Goal: Information Seeking & Learning: Learn about a topic

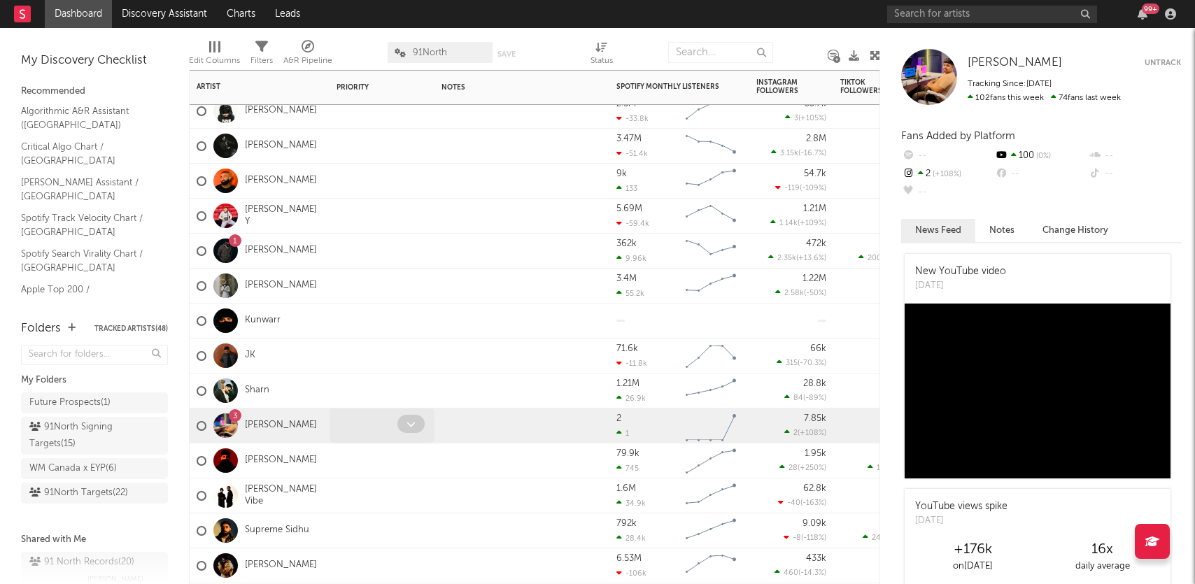
click at [334, 426] on div at bounding box center [381, 426] width 105 height 34
click at [746, 429] on div "2 1 ( [DATE] ) Created with Highcharts 10.3.3 Chart title" at bounding box center [679, 426] width 140 height 35
click at [257, 423] on link "[PERSON_NAME]" at bounding box center [281, 426] width 72 height 12
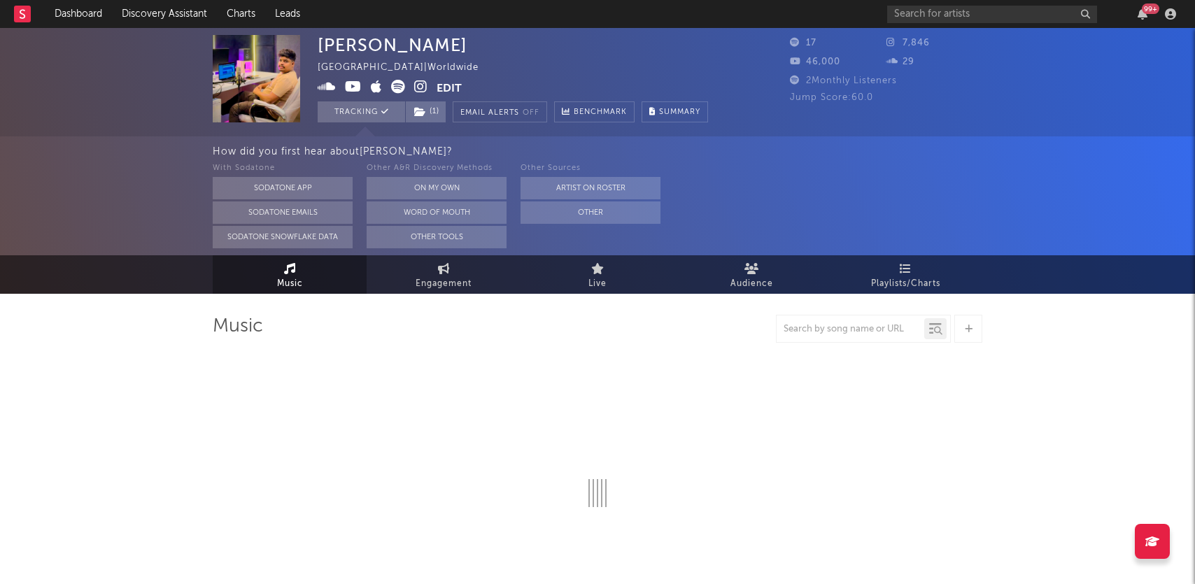
select select "1w"
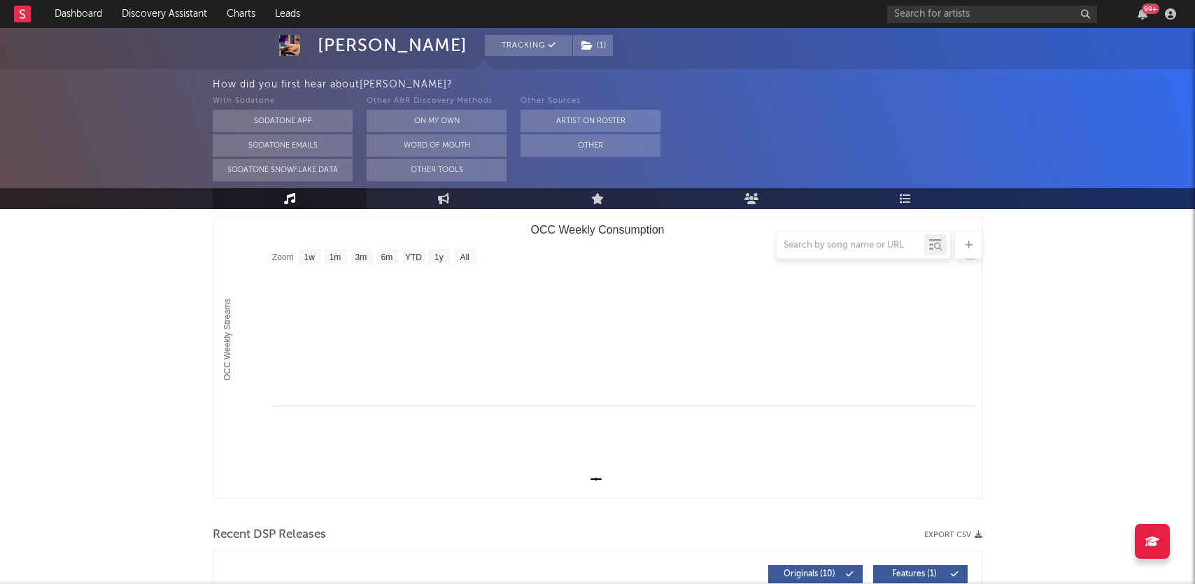
scroll to position [169, 0]
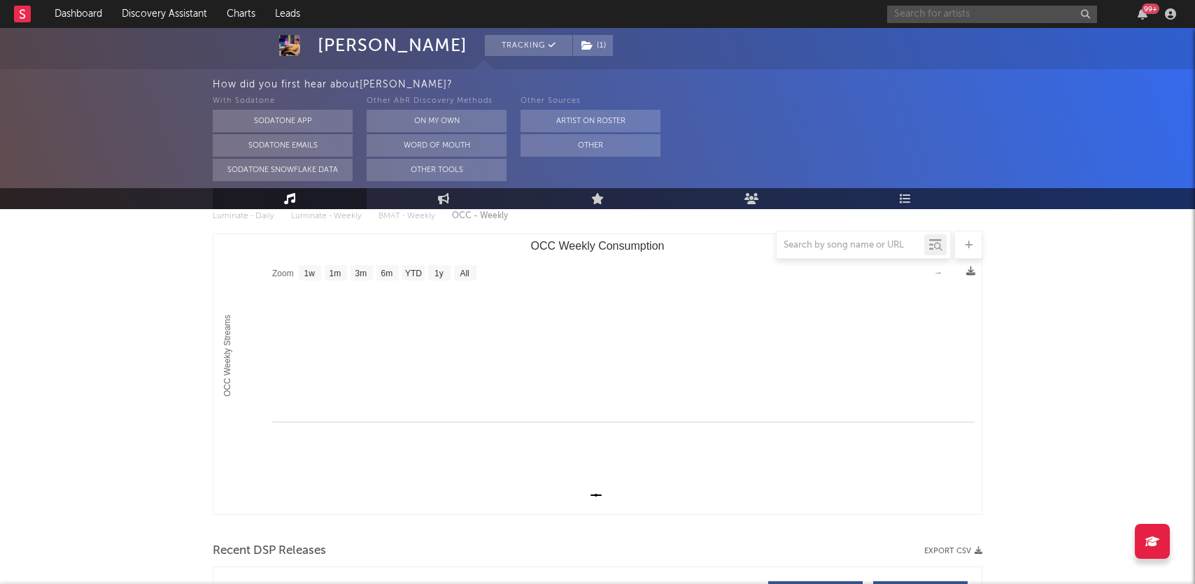
click at [978, 17] on input "text" at bounding box center [992, 14] width 210 height 17
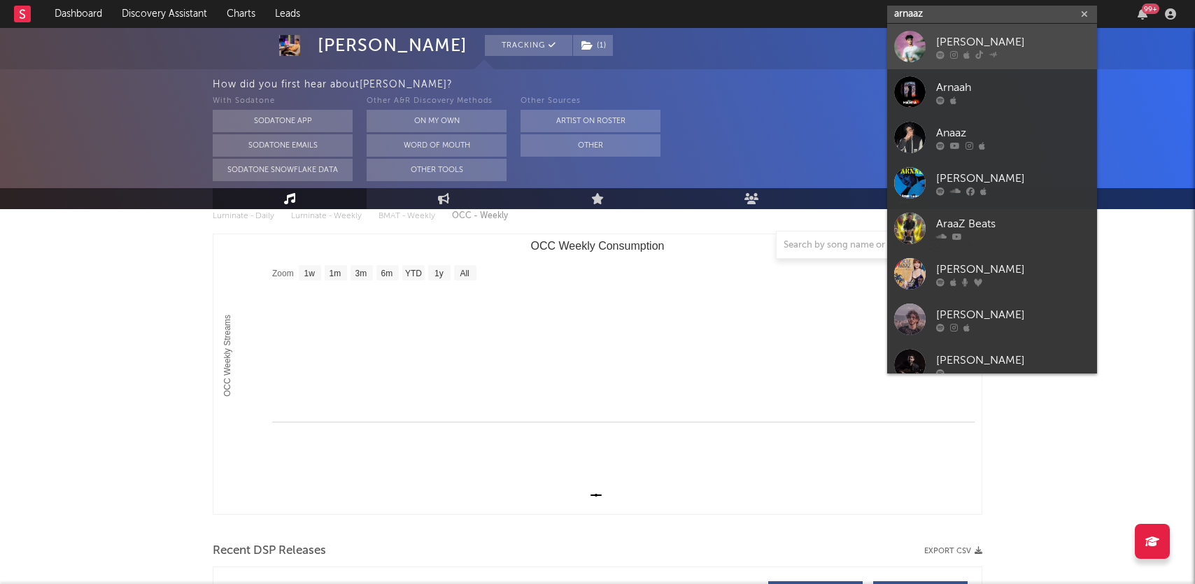
type input "arnaaz"
click at [1028, 59] on link "[PERSON_NAME]" at bounding box center [992, 46] width 210 height 45
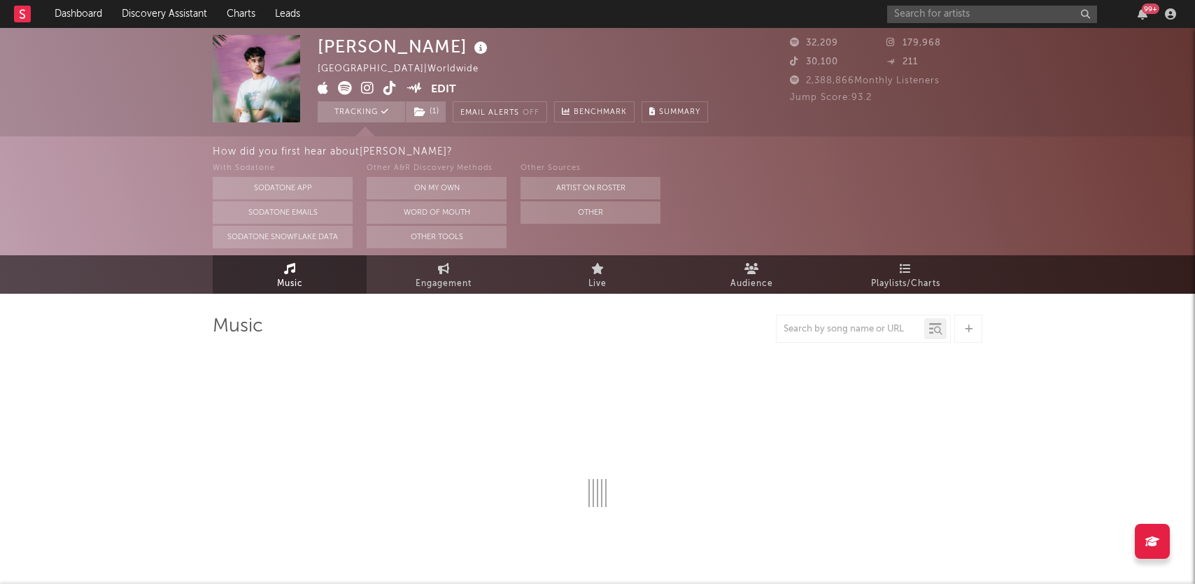
select select "6m"
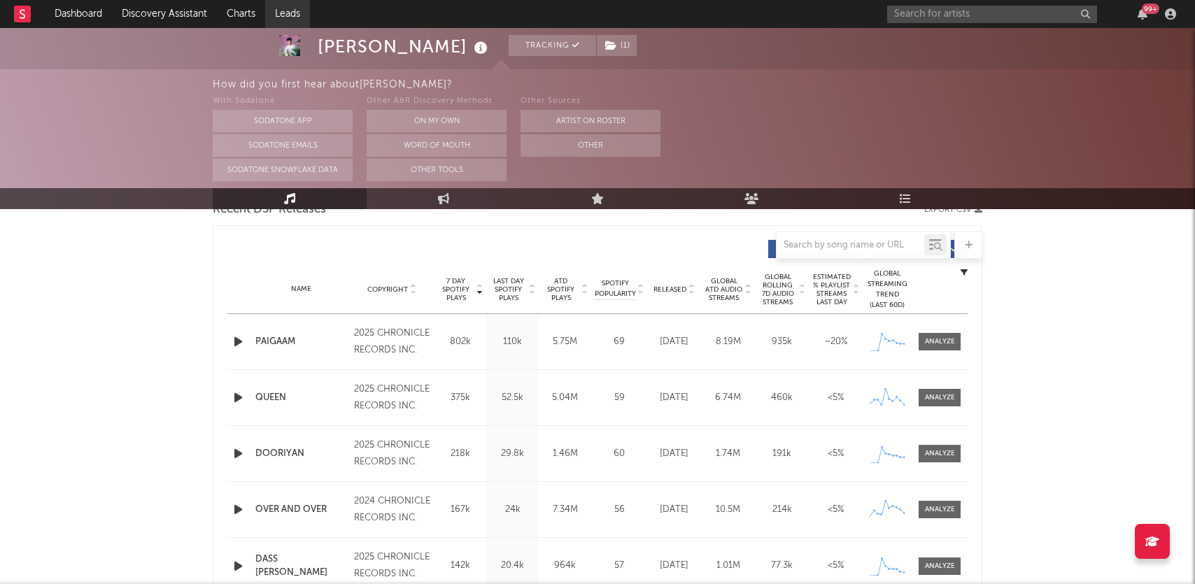
scroll to position [503, 0]
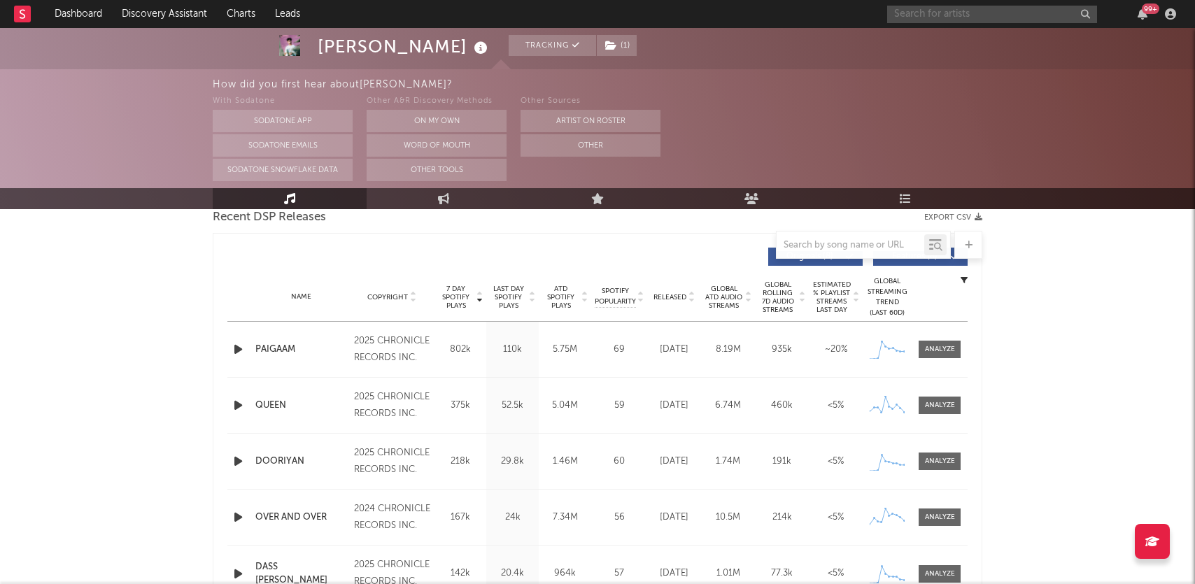
click at [950, 10] on input "text" at bounding box center [992, 14] width 210 height 17
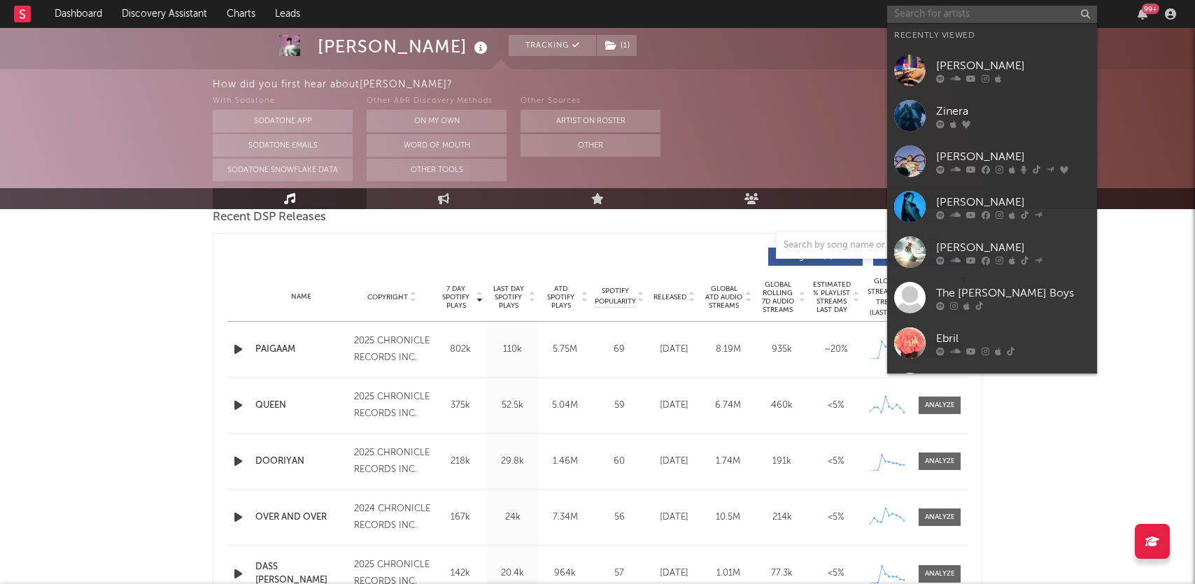
paste input "do you think [PERSON_NAME] would be open to writing a track for [PERSON_NAME]?"
type input "do you think [PERSON_NAME] would be open to writing a track for [PERSON_NAME]?"
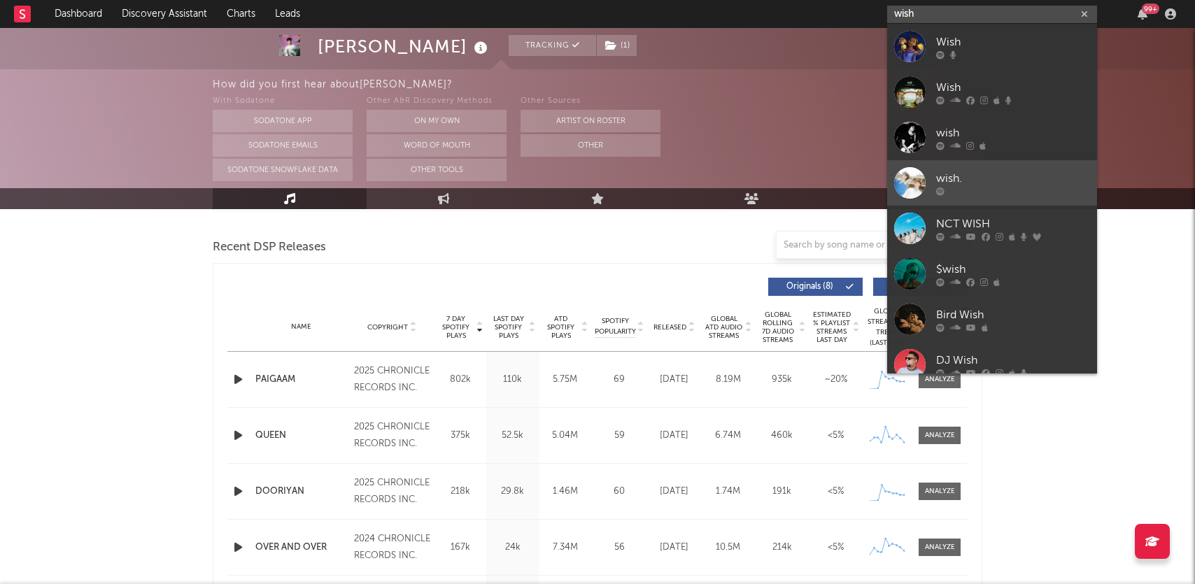
scroll to position [472, 0]
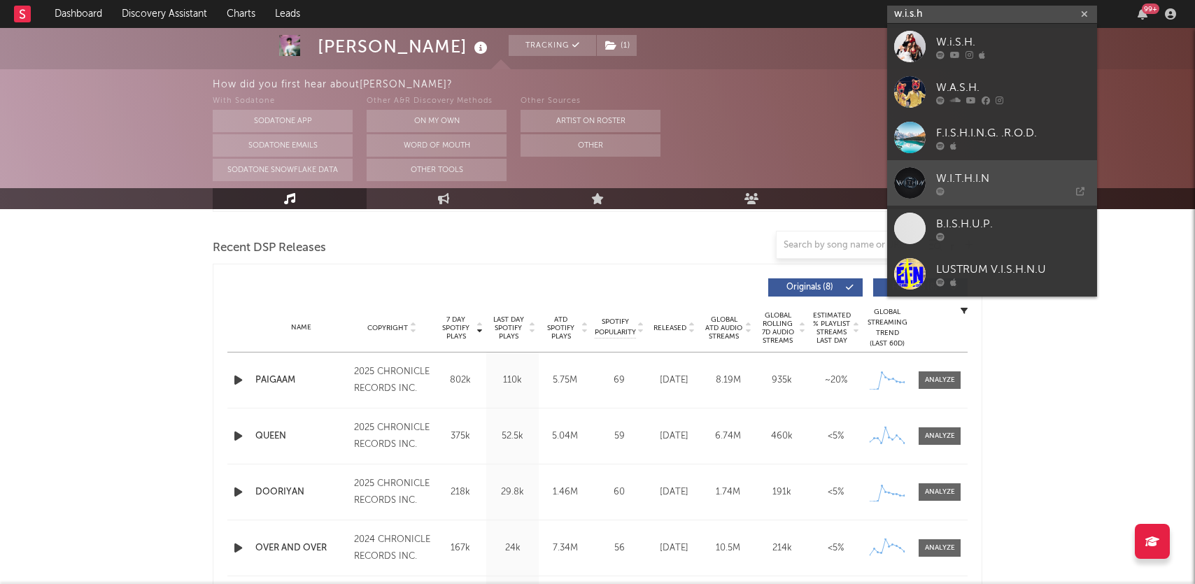
type input "w.i.s.h"
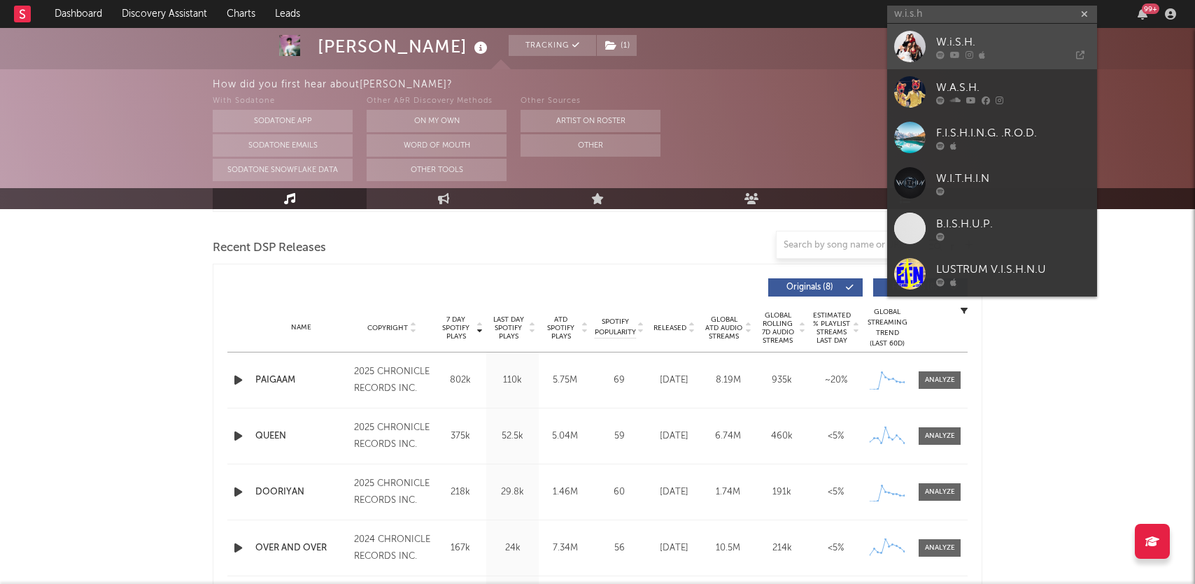
click at [1007, 57] on icon at bounding box center [1037, 54] width 94 height 8
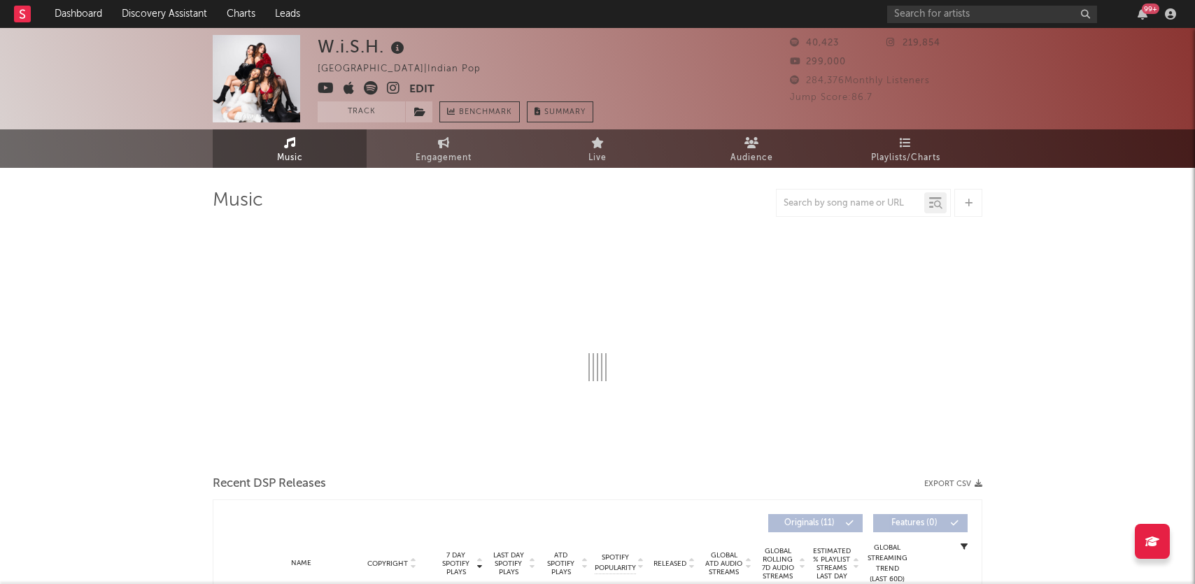
select select "6m"
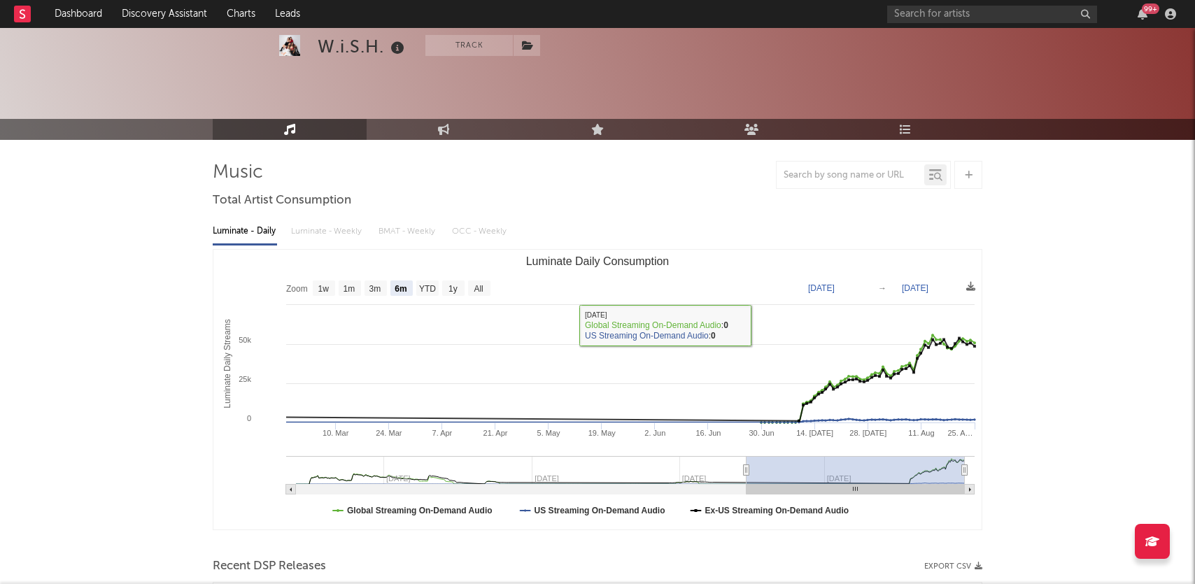
scroll to position [121, 0]
